Goal: Check status

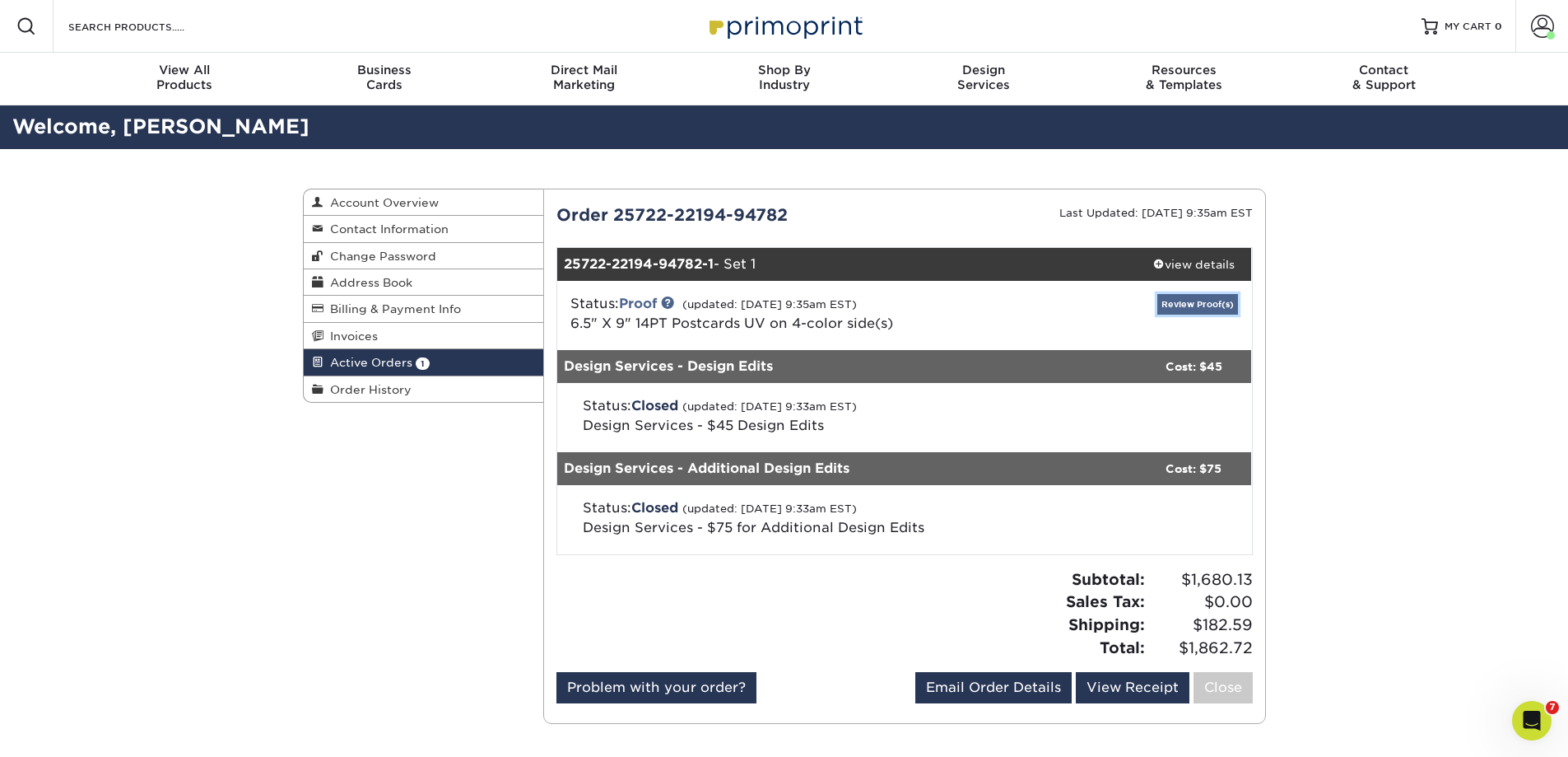
click at [1224, 302] on link "Review Proof(s)" at bounding box center [1197, 304] width 80 height 21
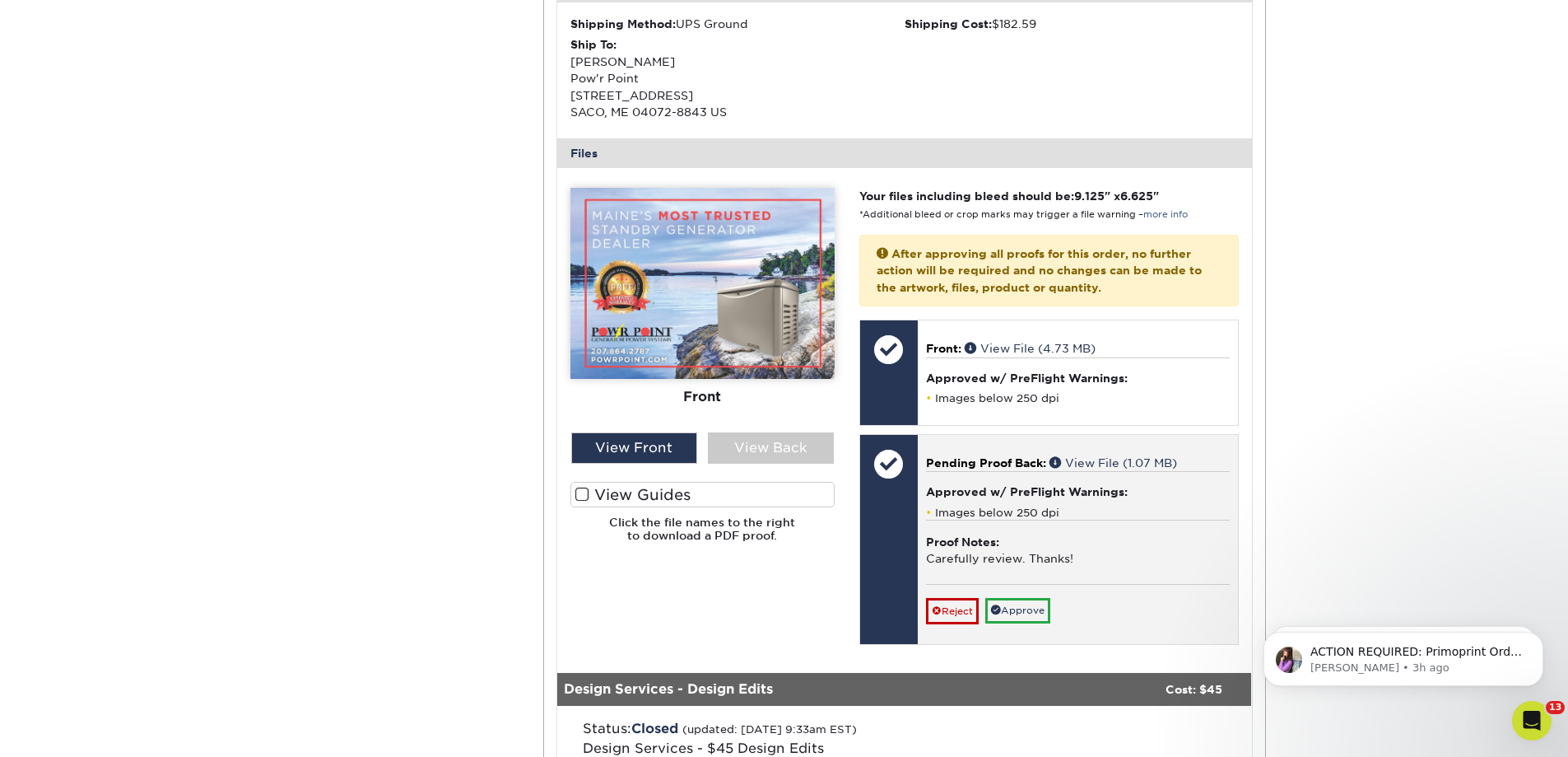
scroll to position [576, 0]
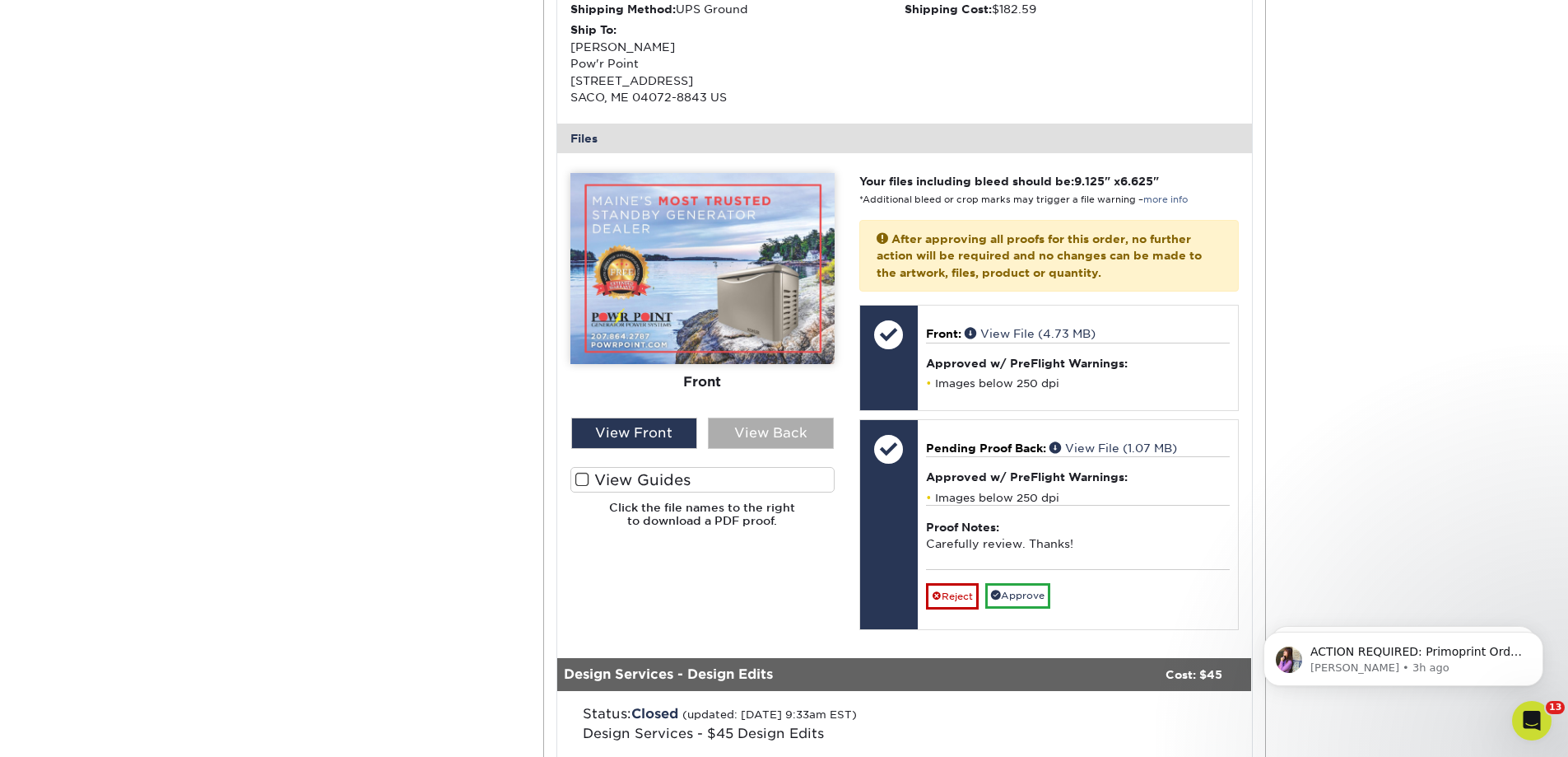
click at [750, 437] on div "View Back" at bounding box center [771, 433] width 126 height 31
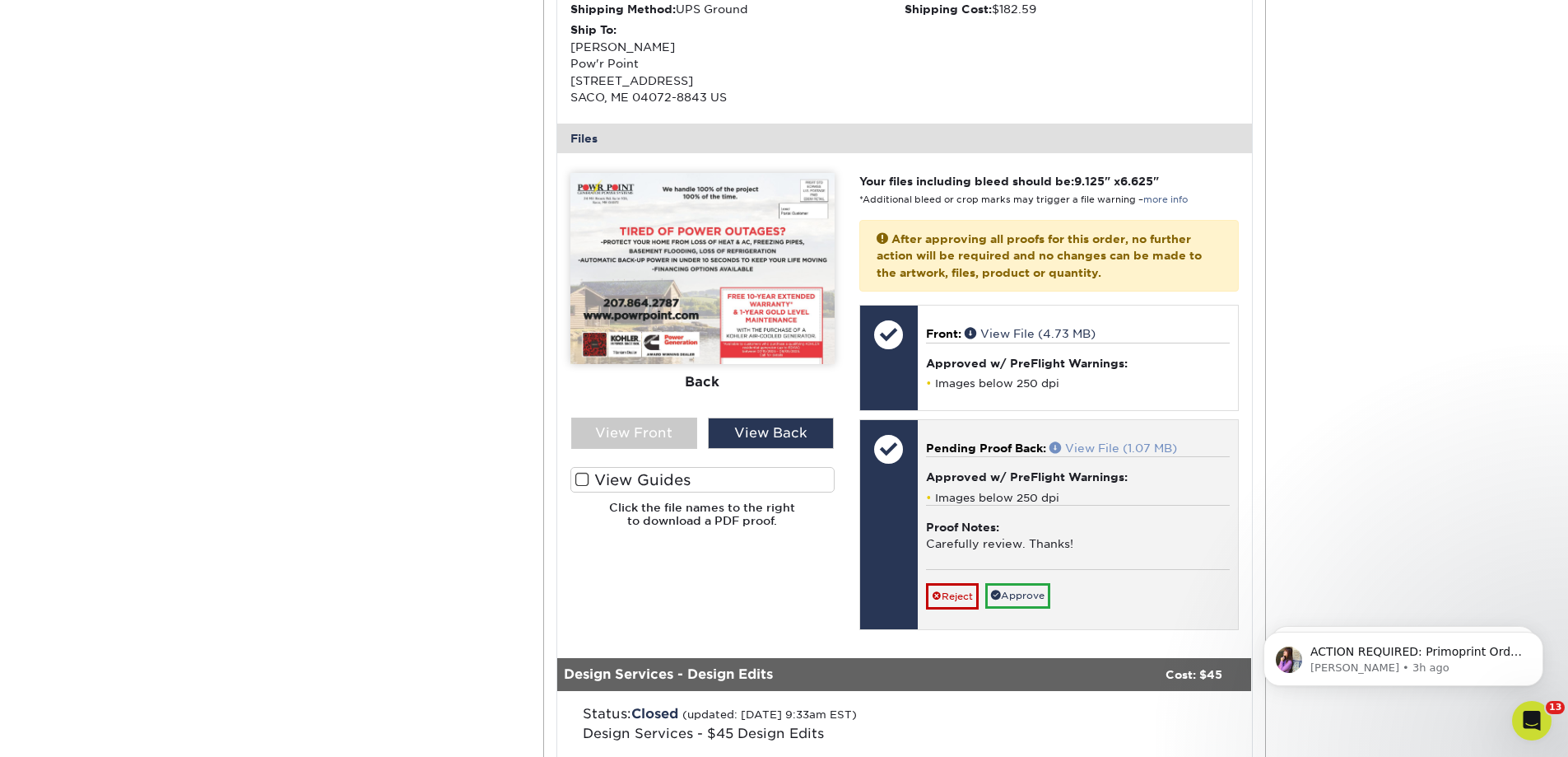
click at [1126, 441] on link "View File (1.07 MB)" at bounding box center [1113, 448] width 127 height 13
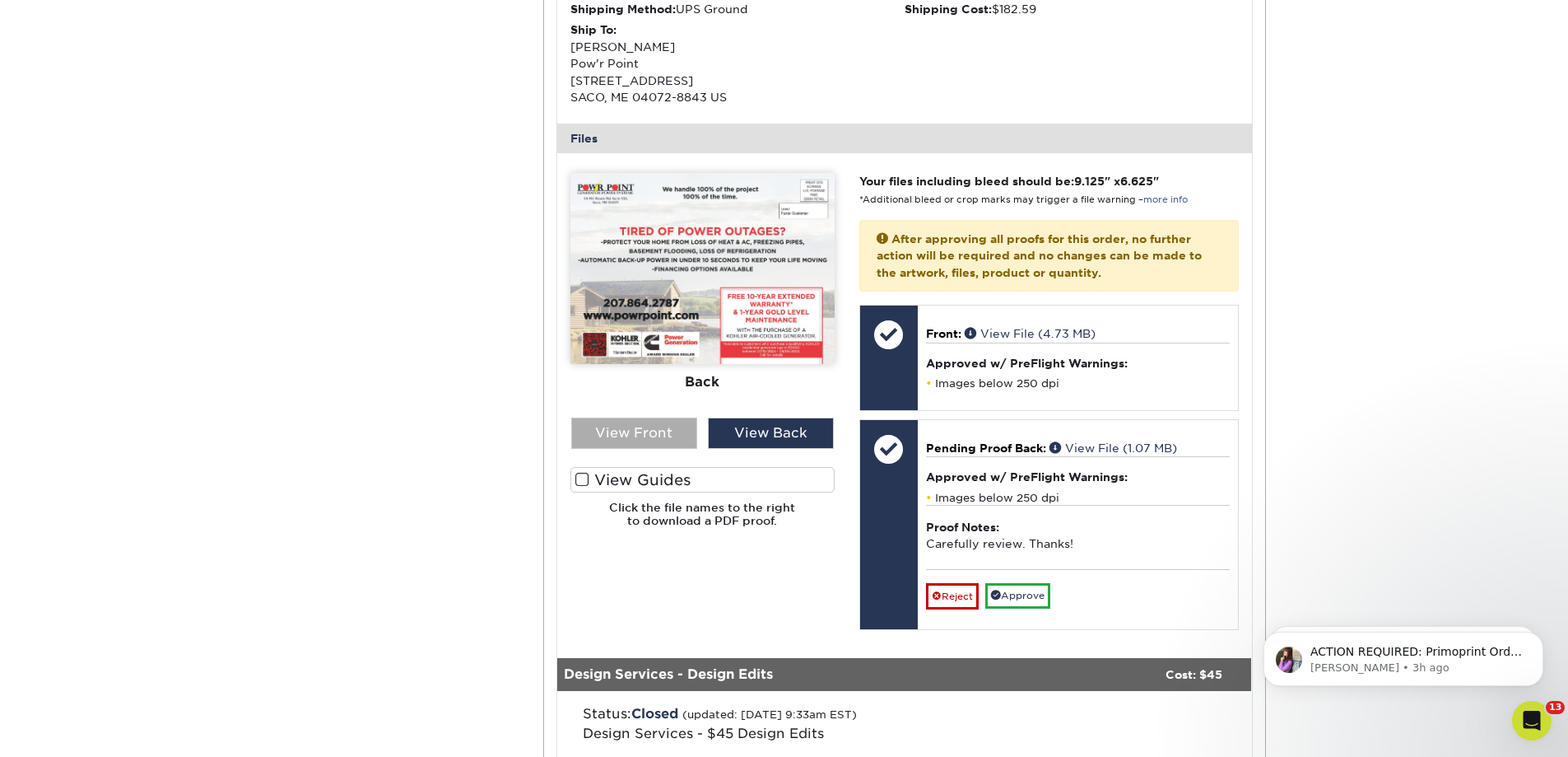
click at [638, 427] on div "View Front" at bounding box center [634, 433] width 126 height 31
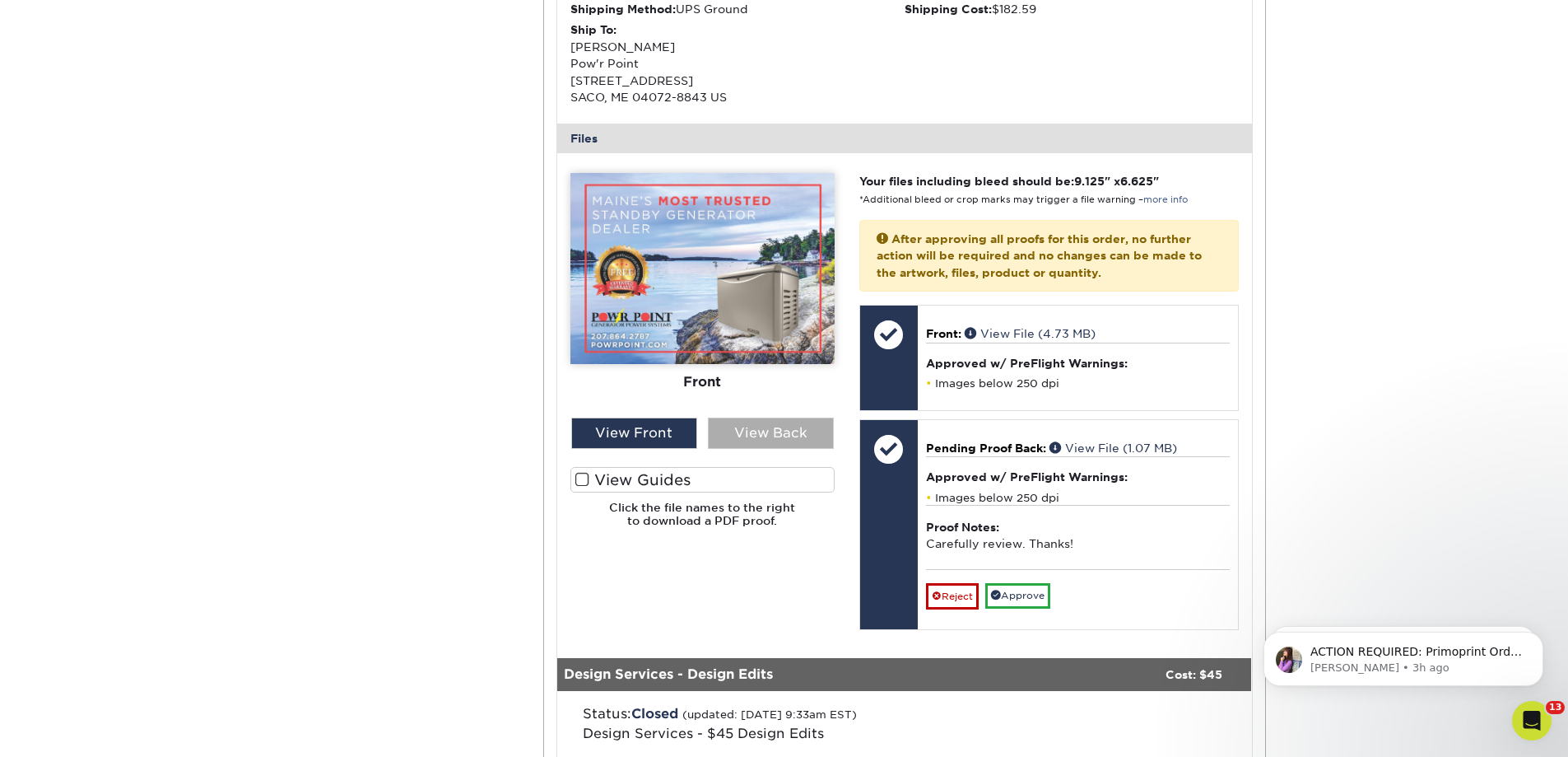
click at [781, 424] on div "View Back" at bounding box center [771, 433] width 126 height 31
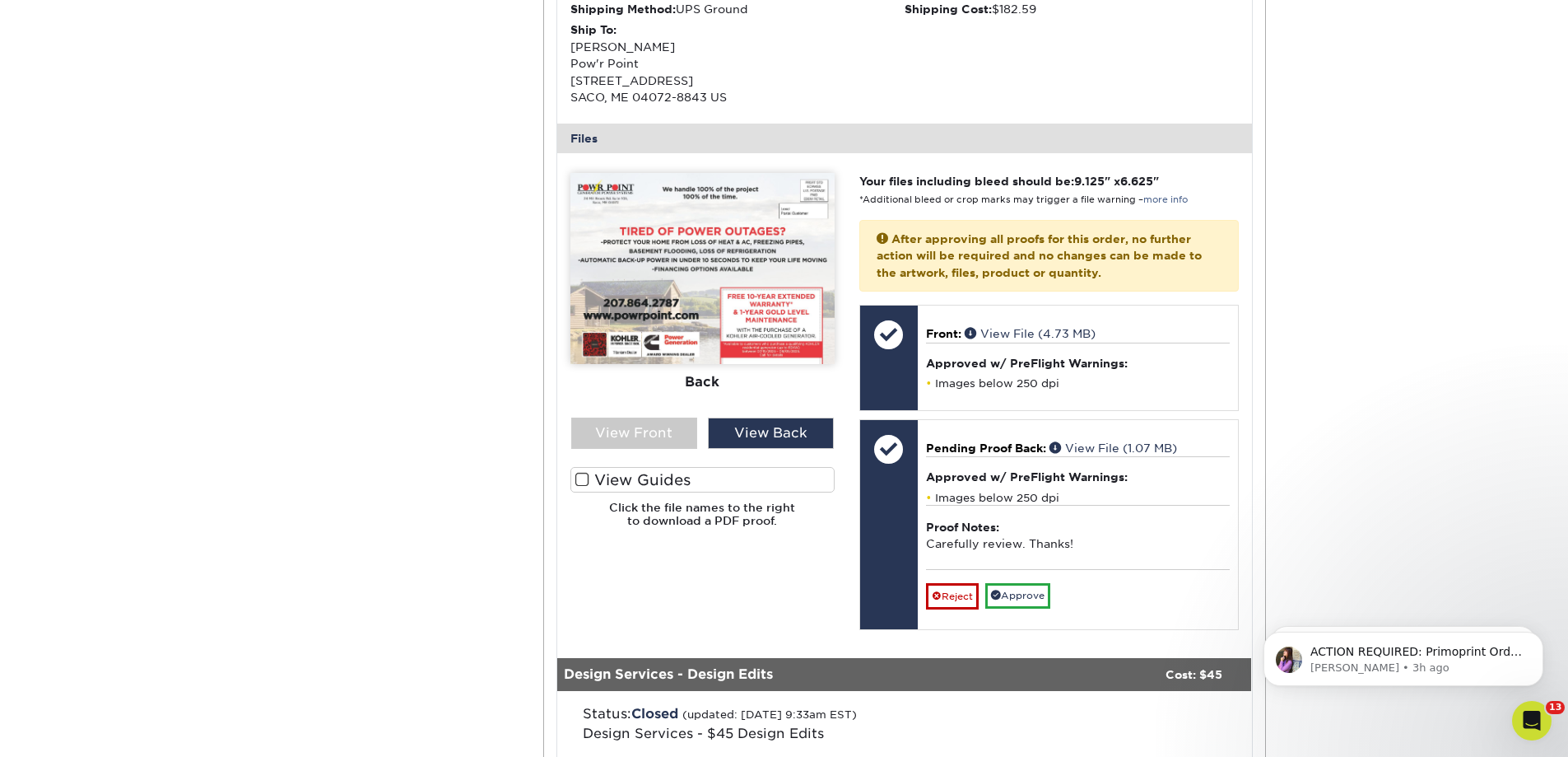
click at [233, 270] on div "Active Orders Account Overview Contact Information Change Password Address Book…" at bounding box center [784, 322] width 1568 height 1499
click at [379, 48] on div "Active Orders Account Overview Contact Information Change Password Address Book…" at bounding box center [784, 322] width 988 height 1499
click at [695, 298] on img at bounding box center [702, 268] width 264 height 191
click at [759, 425] on div "View Back" at bounding box center [771, 433] width 126 height 31
click at [777, 441] on div "View Back" at bounding box center [771, 433] width 126 height 31
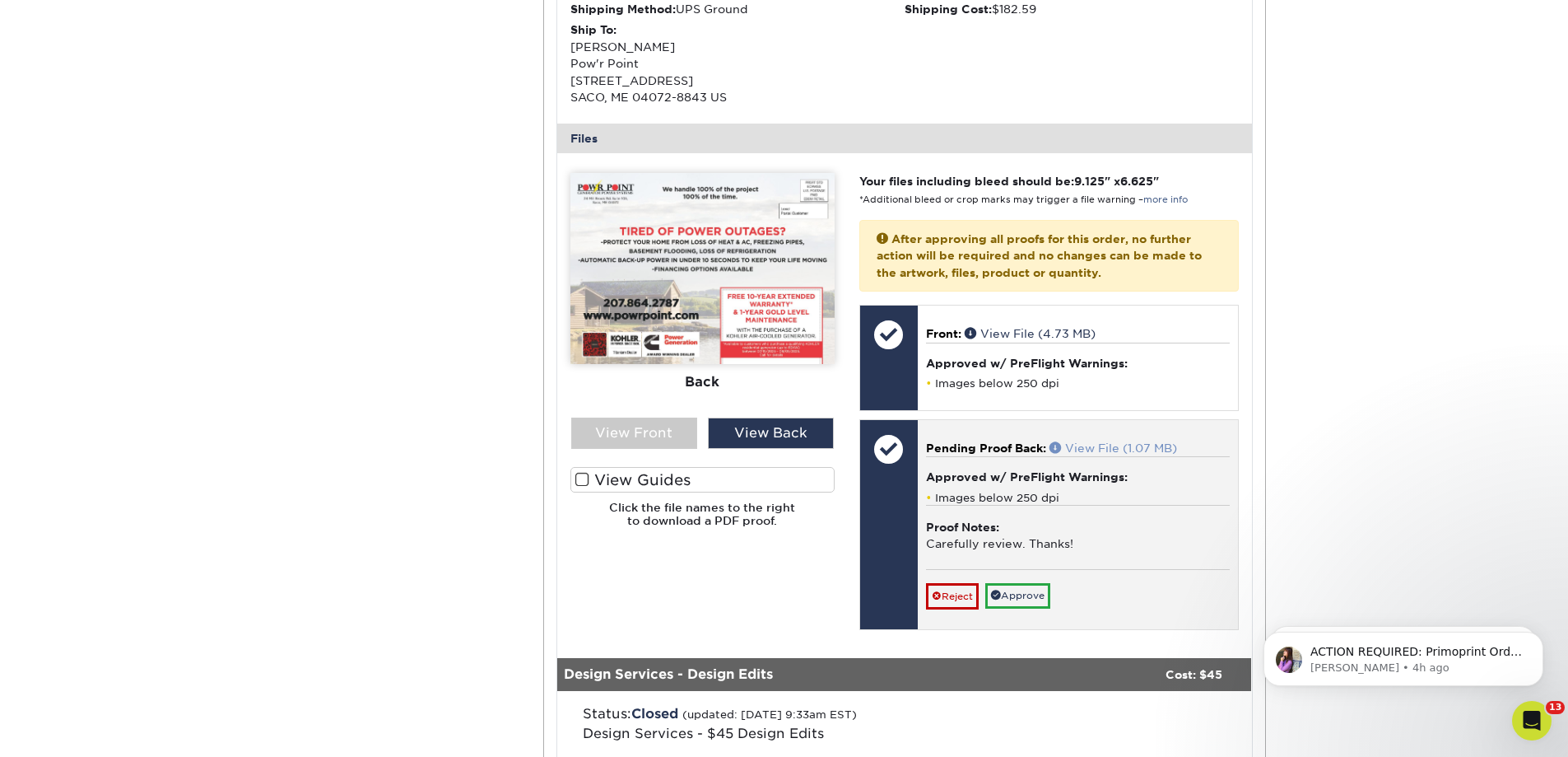
click at [1101, 447] on link "View File (1.07 MB)" at bounding box center [1113, 448] width 127 height 13
click at [1040, 595] on link "Approve" at bounding box center [1017, 595] width 65 height 26
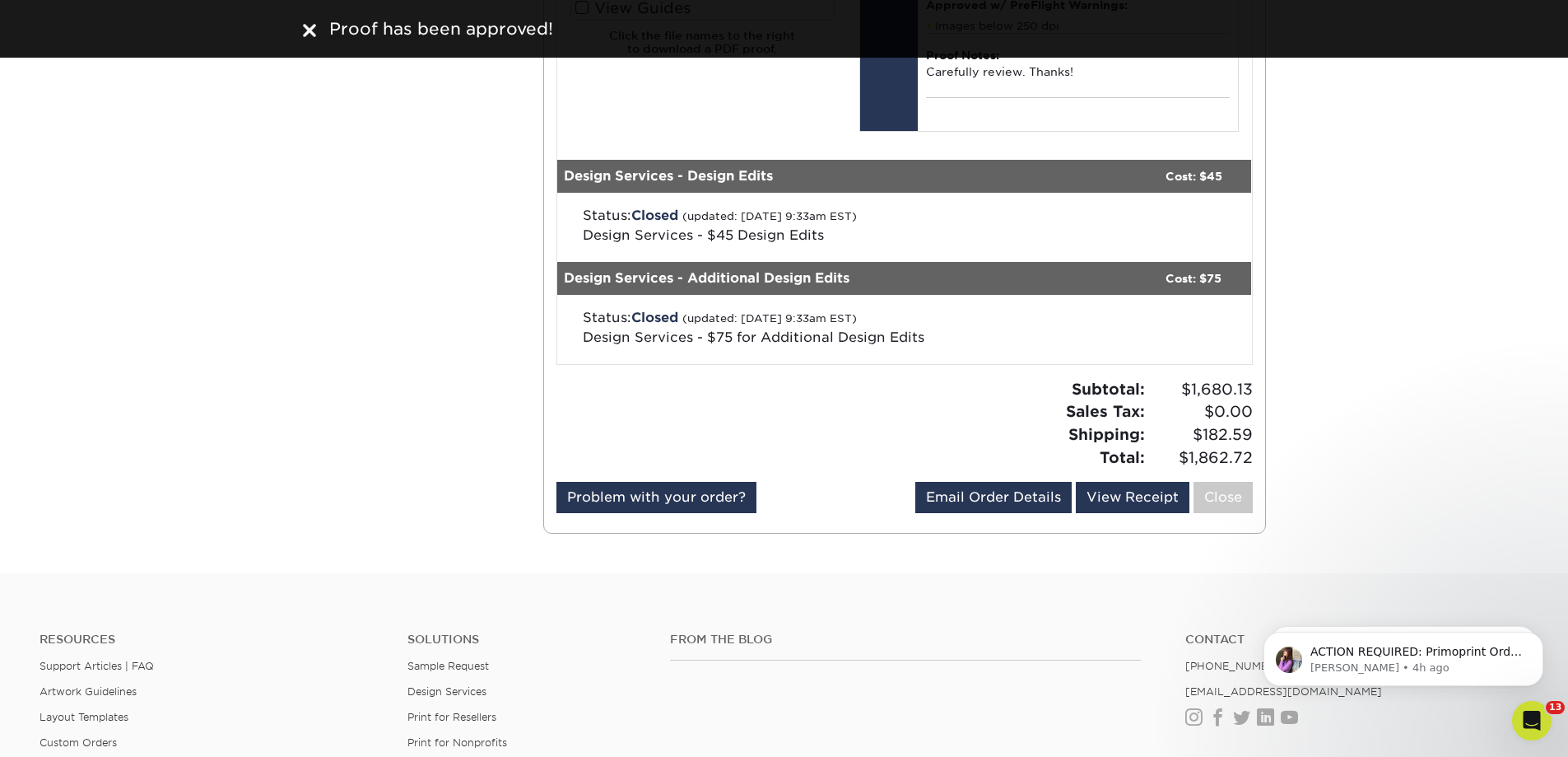
scroll to position [1070, 0]
